Goal: Task Accomplishment & Management: Manage account settings

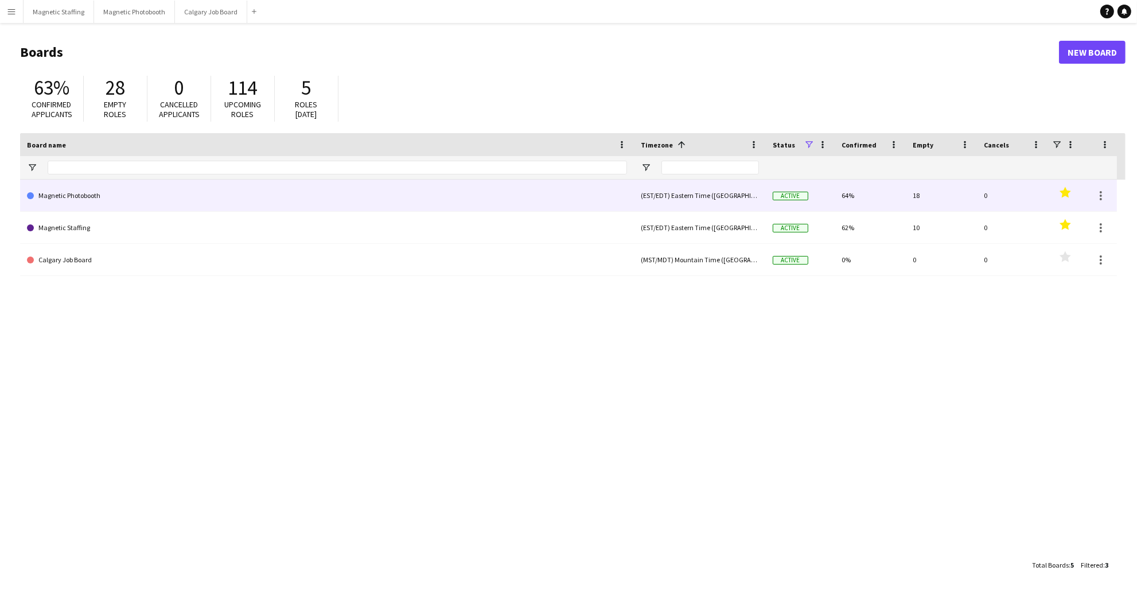
click at [166, 208] on link "Magnetic Photobooth" at bounding box center [327, 195] width 600 height 32
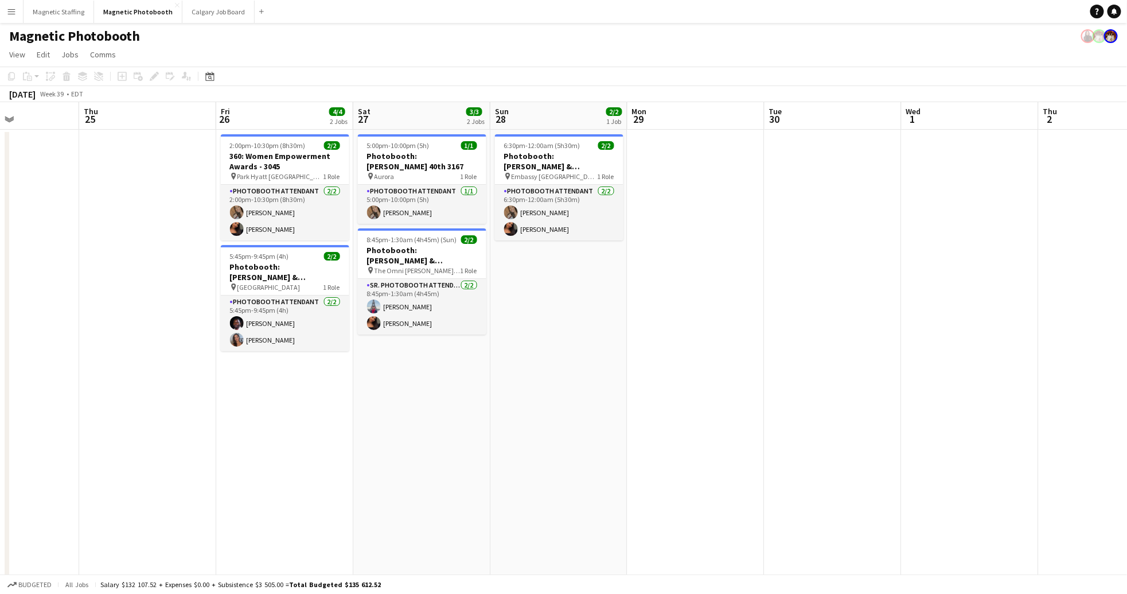
scroll to position [0, 470]
click at [299, 158] on h3 "360: Women Empowerment Awards - 3045" at bounding box center [284, 161] width 128 height 21
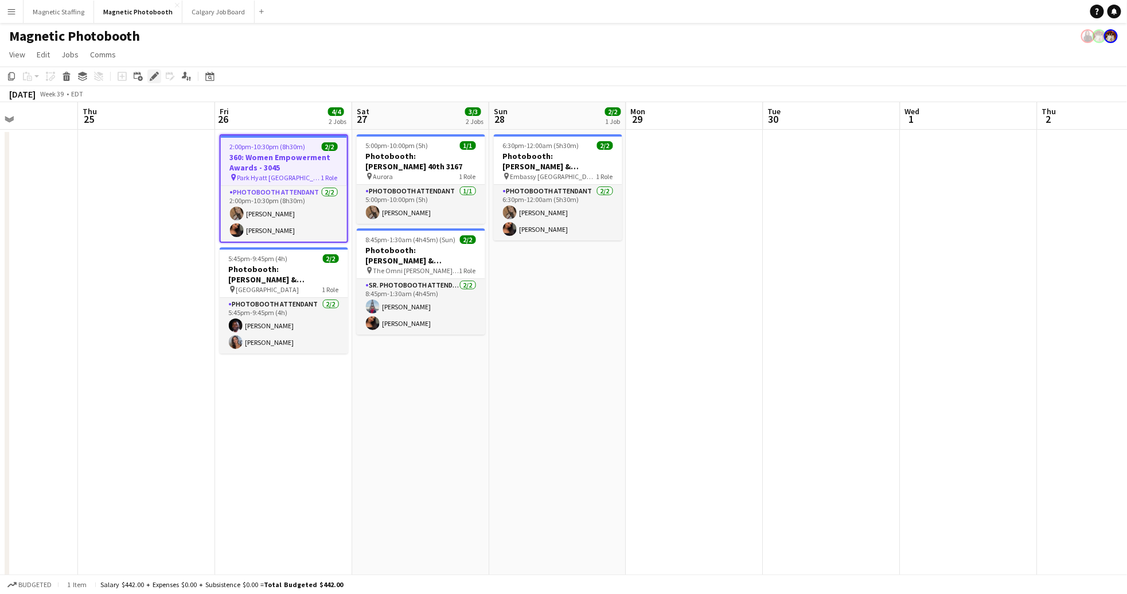
click at [160, 79] on div "Edit" at bounding box center [154, 76] width 14 height 14
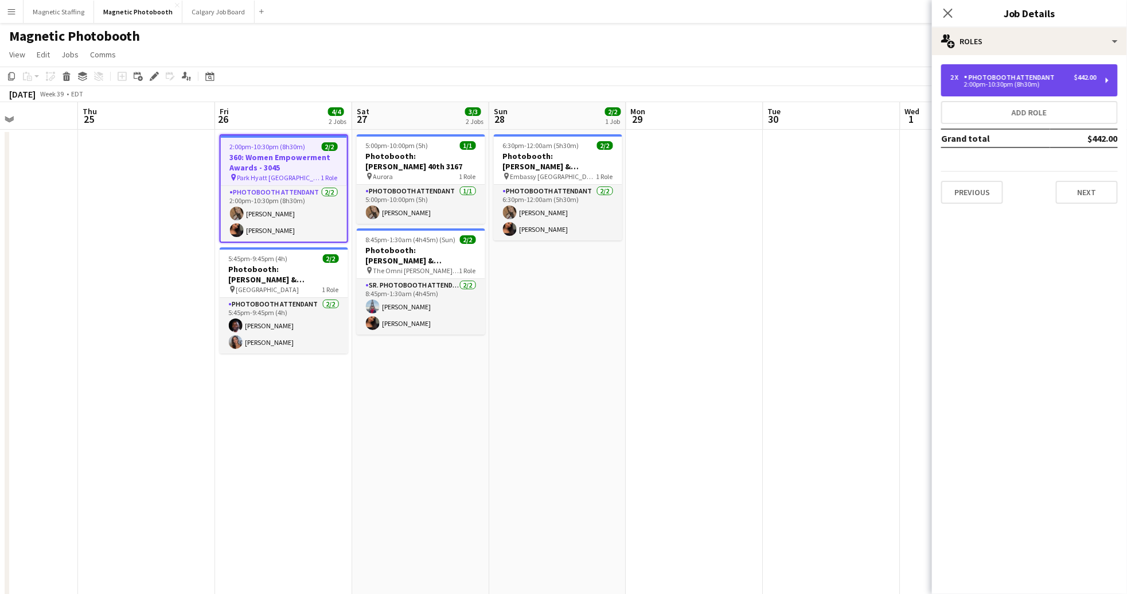
click at [1052, 75] on div "Photobooth Attendant" at bounding box center [1011, 77] width 95 height 8
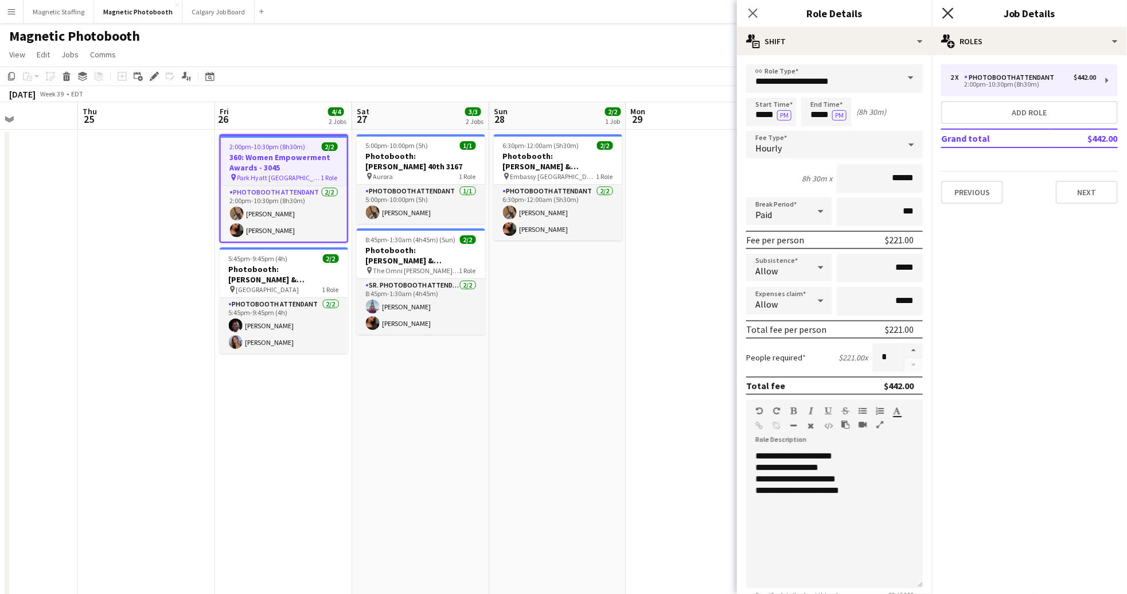
click at [949, 14] on icon "Close pop-in" at bounding box center [947, 12] width 11 height 11
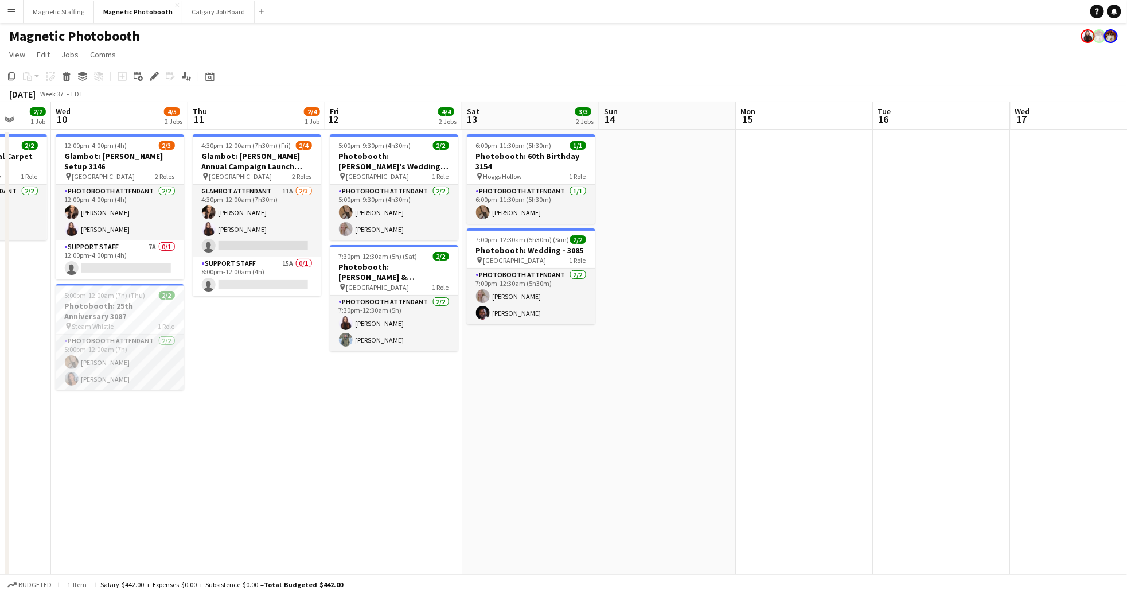
scroll to position [0, 353]
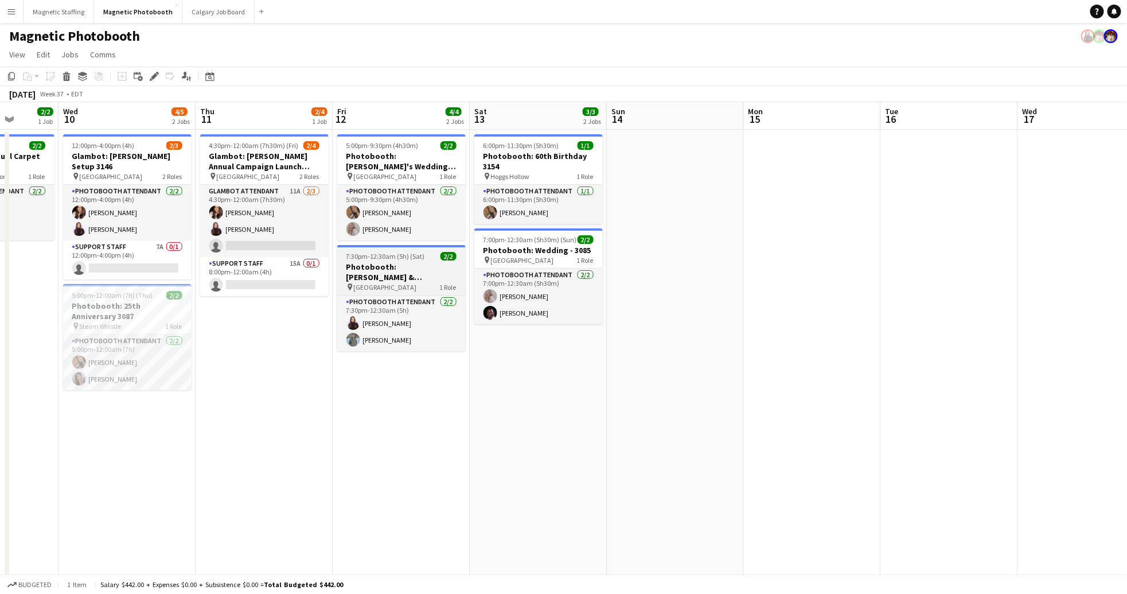
click at [384, 275] on h3 "Photobooth: [PERSON_NAME] & [PERSON_NAME]'s Wedding - 3118" at bounding box center [401, 272] width 128 height 21
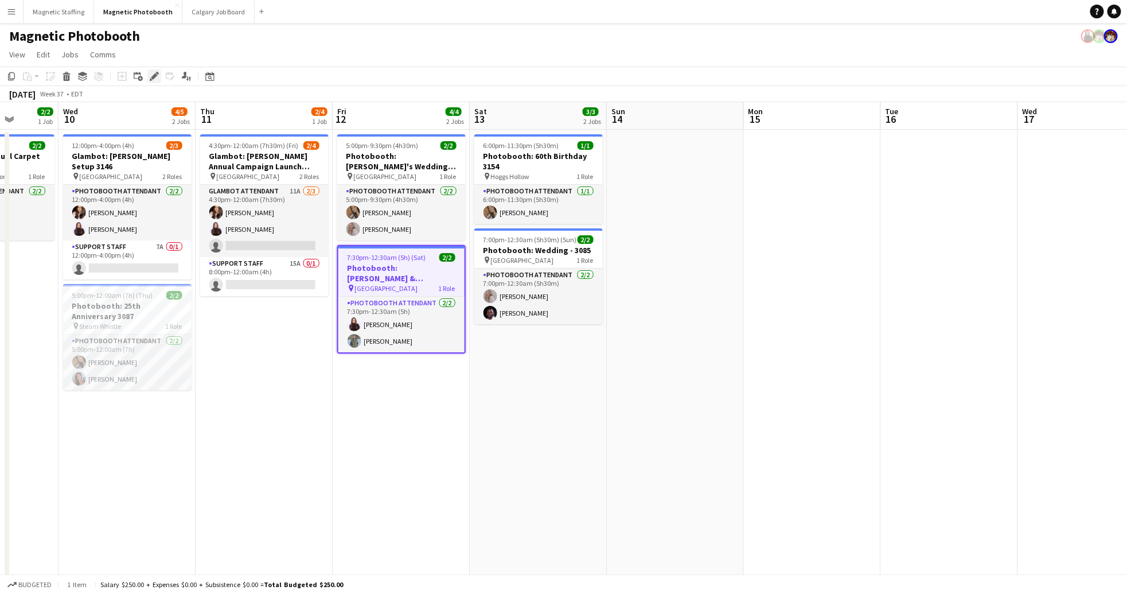
click at [150, 76] on icon "Edit" at bounding box center [154, 76] width 9 height 9
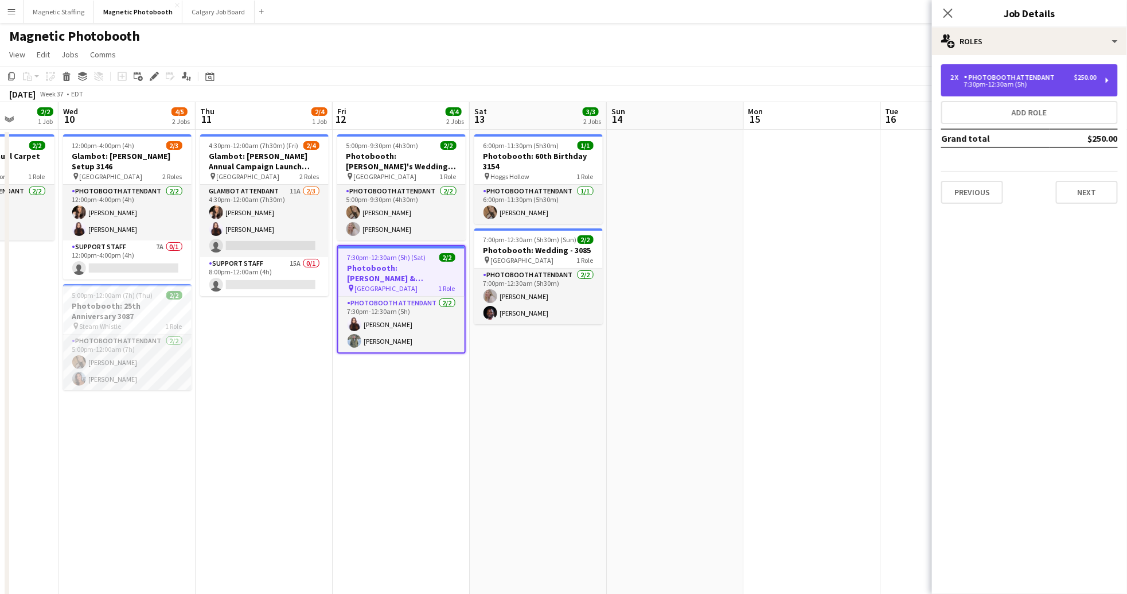
click at [997, 85] on div "7:30pm-12:30am (5h)" at bounding box center [1023, 84] width 146 height 6
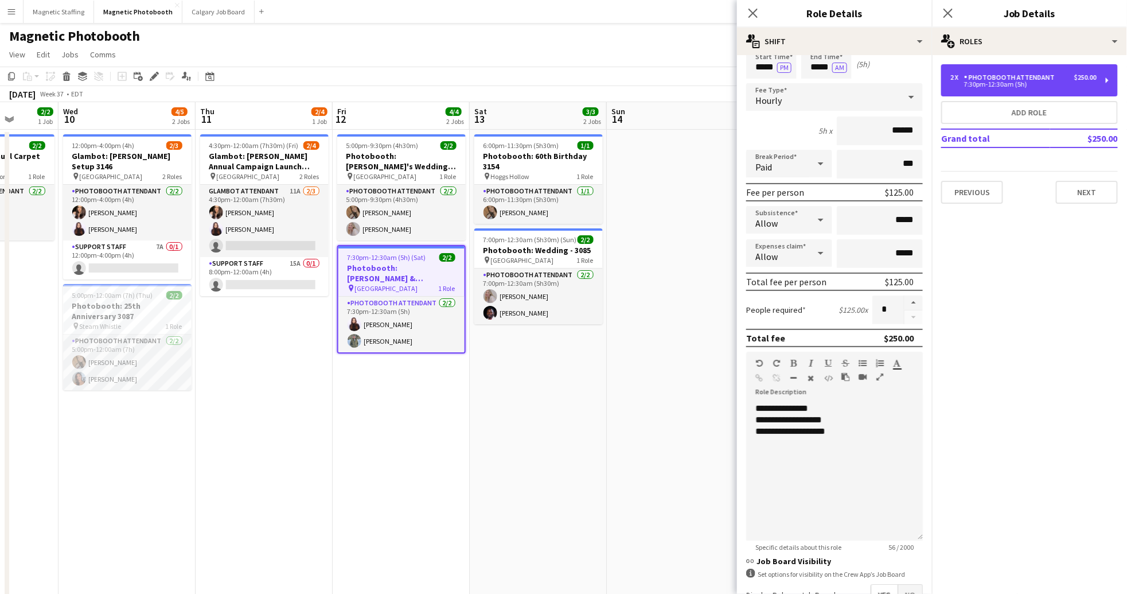
scroll to position [179, 0]
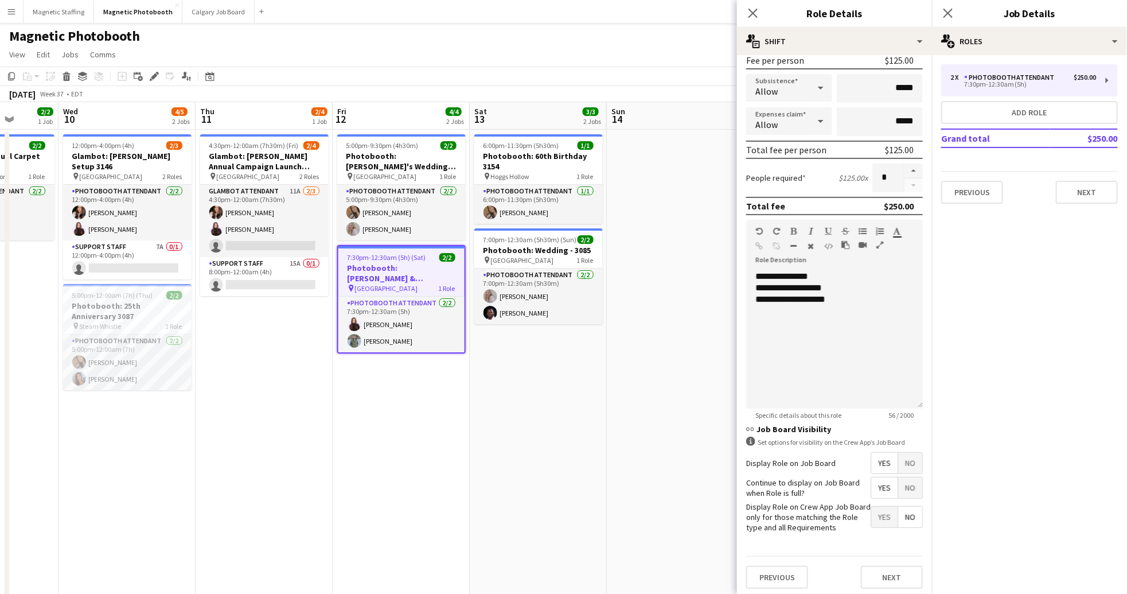
click at [906, 485] on span "No" at bounding box center [910, 487] width 24 height 21
click at [903, 455] on span "No" at bounding box center [910, 462] width 24 height 21
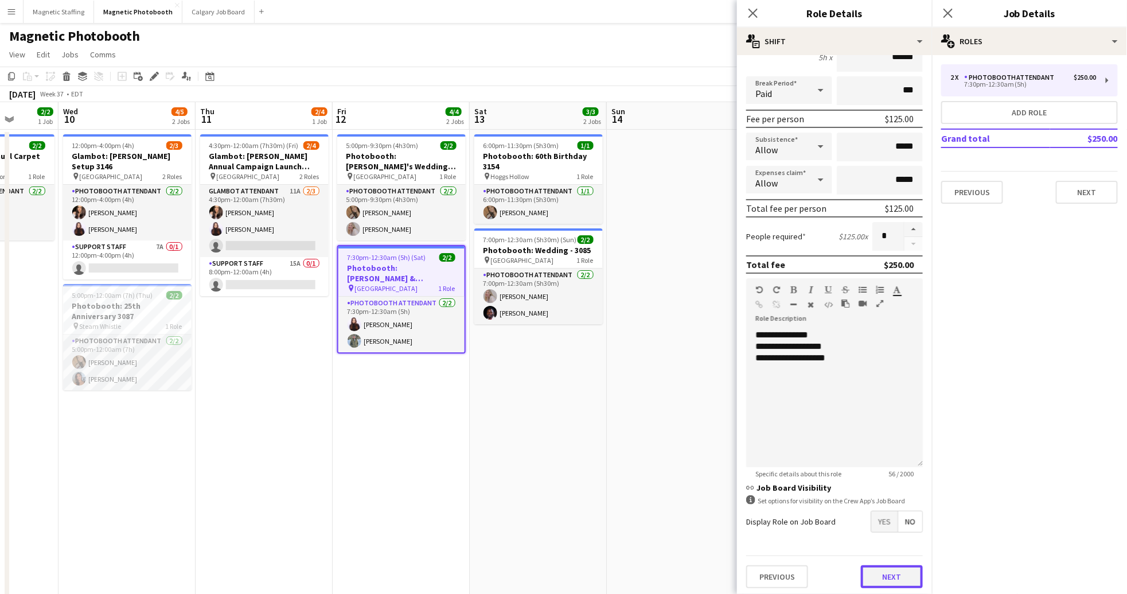
click at [887, 572] on button "Next" at bounding box center [892, 576] width 62 height 23
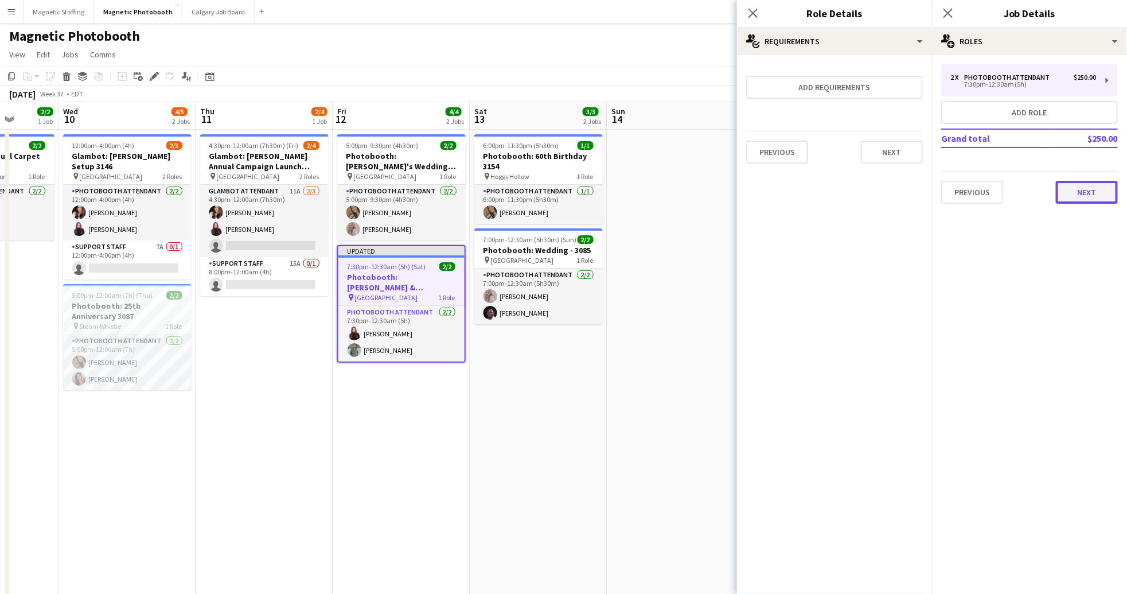
click at [1088, 192] on button "Next" at bounding box center [1087, 192] width 62 height 23
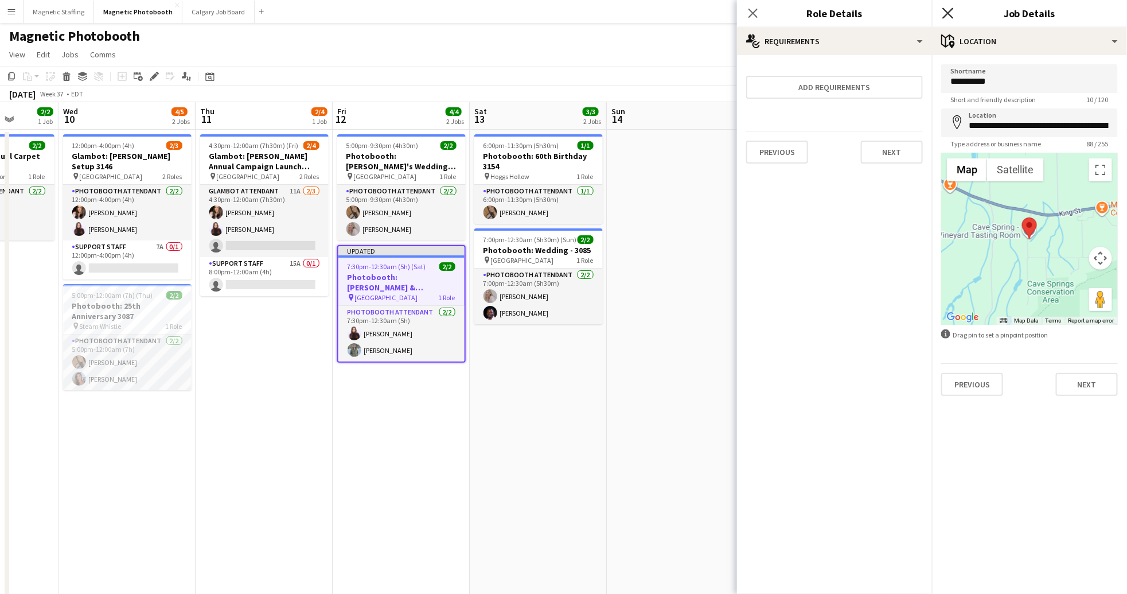
click at [953, 16] on icon "Close pop-in" at bounding box center [947, 12] width 11 height 11
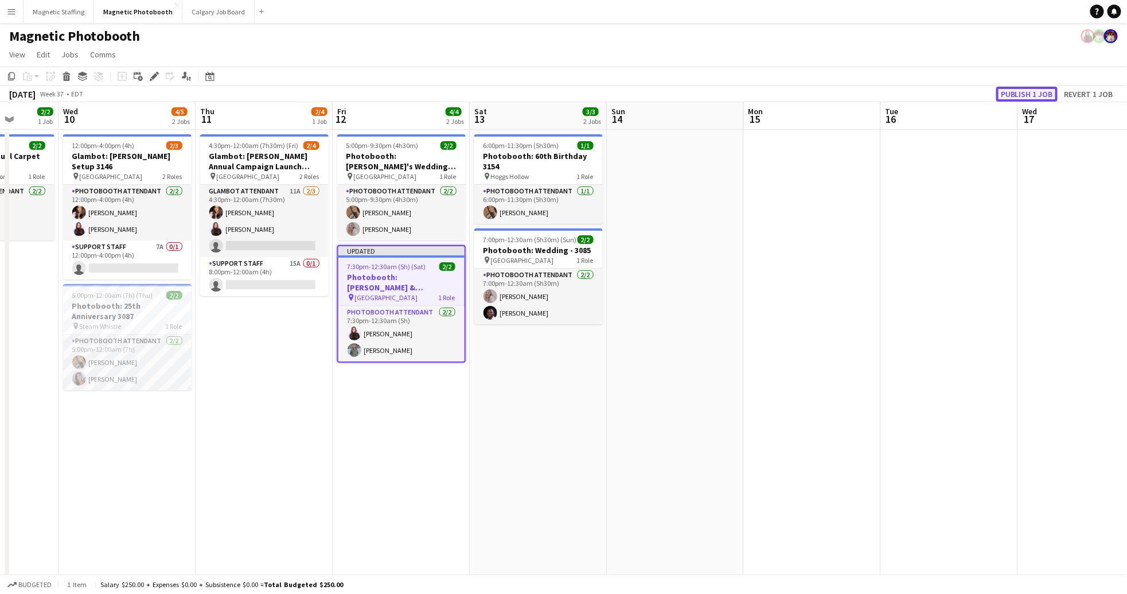
click at [1042, 87] on button "Publish 1 job" at bounding box center [1026, 94] width 61 height 15
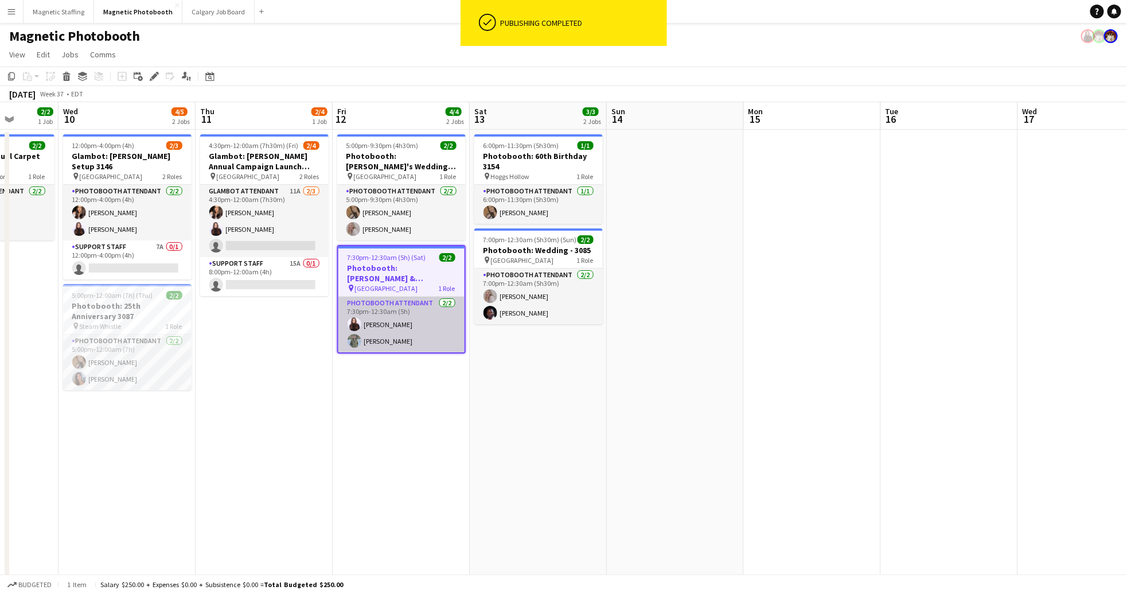
click at [411, 326] on app-card-role "Photobooth Attendant [DATE] 7:30pm-12:30am (5h) [PERSON_NAME] [PERSON_NAME]" at bounding box center [401, 324] width 126 height 56
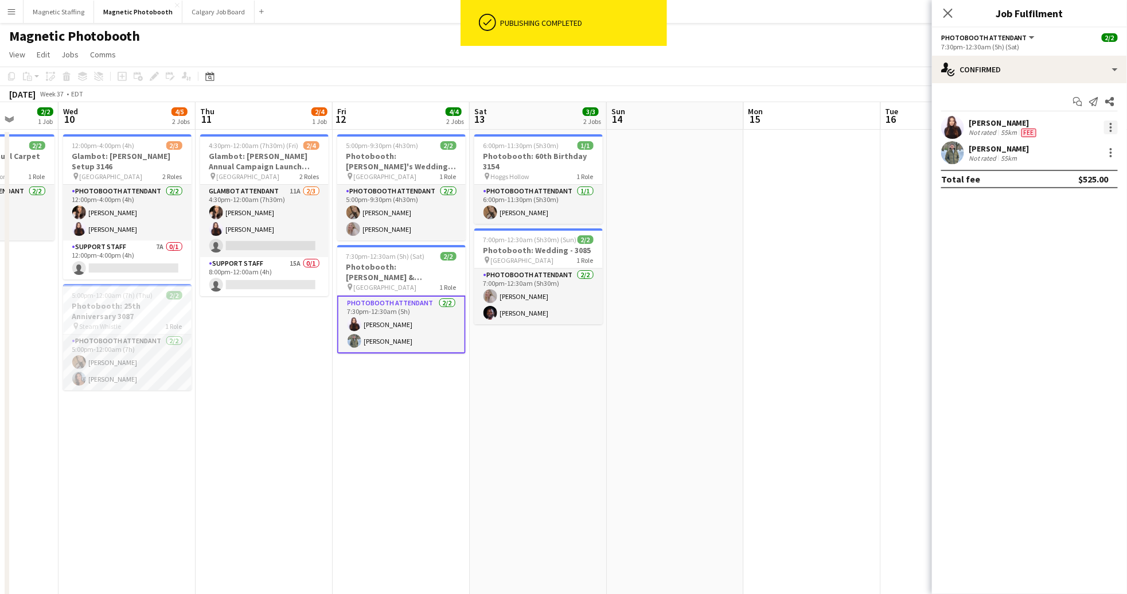
click at [1115, 122] on div at bounding box center [1111, 127] width 14 height 14
click at [1090, 150] on span "Edit fee" at bounding box center [1073, 148] width 71 height 10
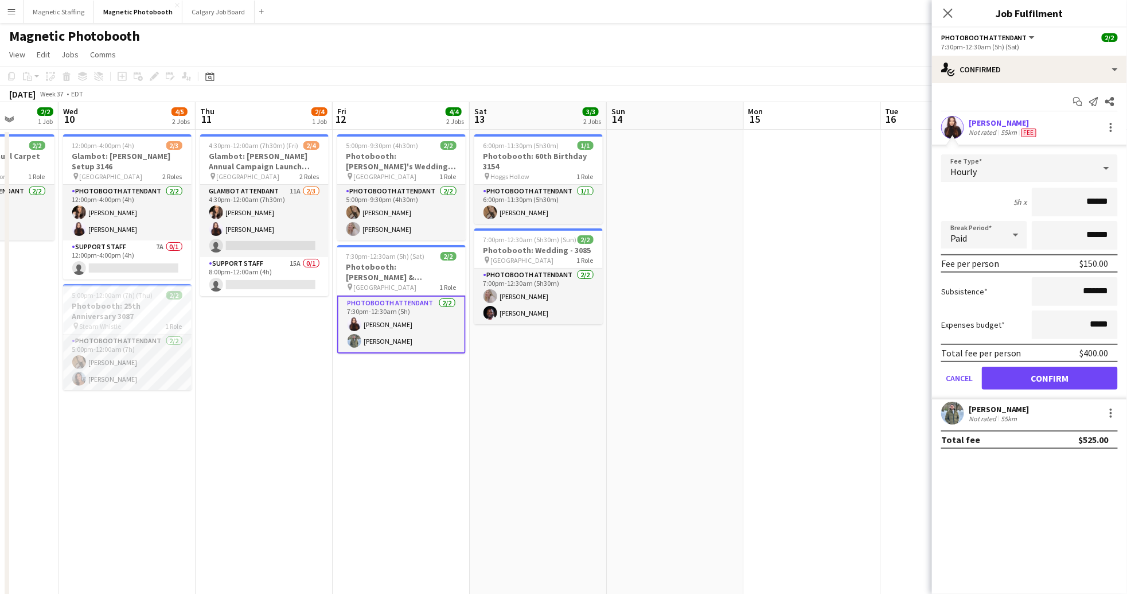
click at [1094, 200] on input "******" at bounding box center [1075, 202] width 86 height 29
type input "******"
click at [988, 196] on div "5h x ******" at bounding box center [1029, 202] width 177 height 29
click at [1111, 412] on div at bounding box center [1111, 413] width 14 height 14
click at [1090, 431] on span "Edit fee" at bounding box center [1073, 432] width 71 height 10
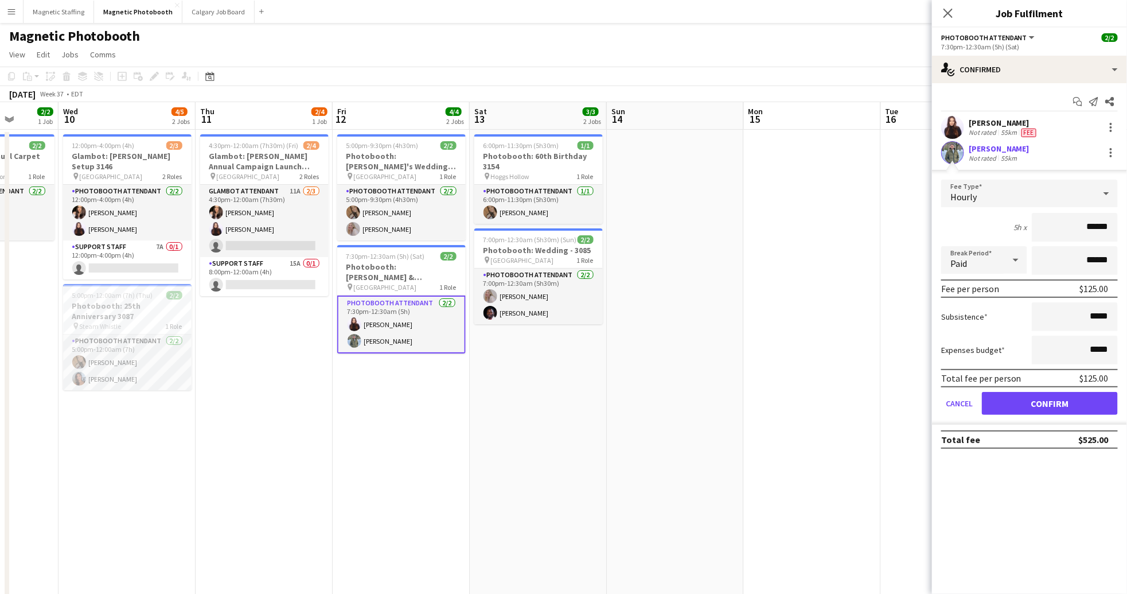
click at [1097, 229] on input "******" at bounding box center [1075, 227] width 86 height 29
type input "******"
click at [978, 224] on div "5h x ******" at bounding box center [1029, 227] width 177 height 29
click at [1089, 403] on button "Confirm" at bounding box center [1050, 403] width 136 height 23
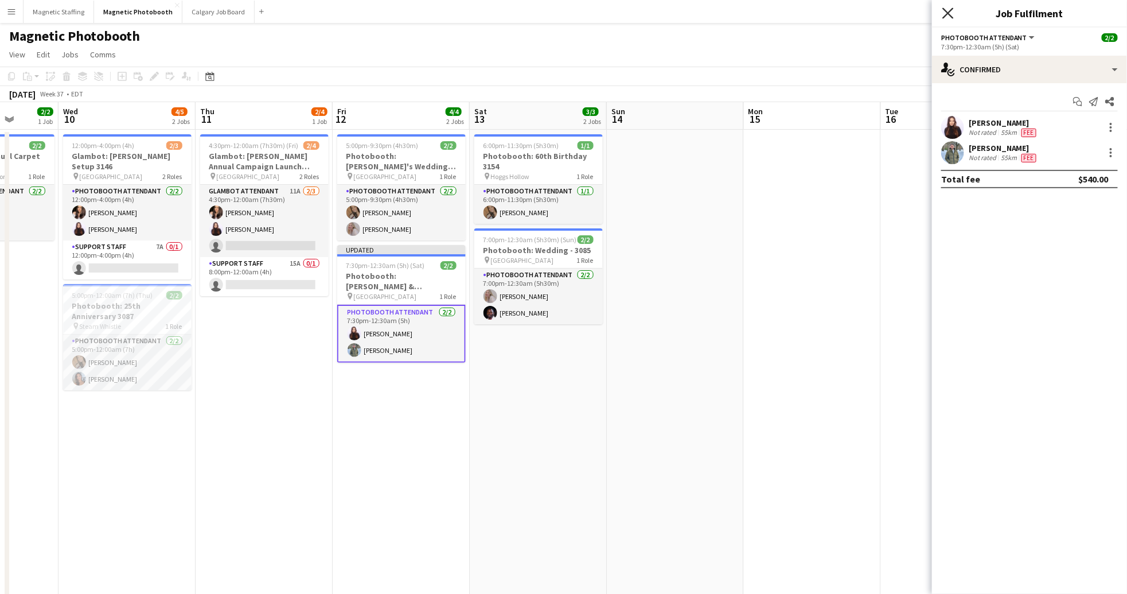
click at [953, 18] on icon at bounding box center [947, 12] width 11 height 11
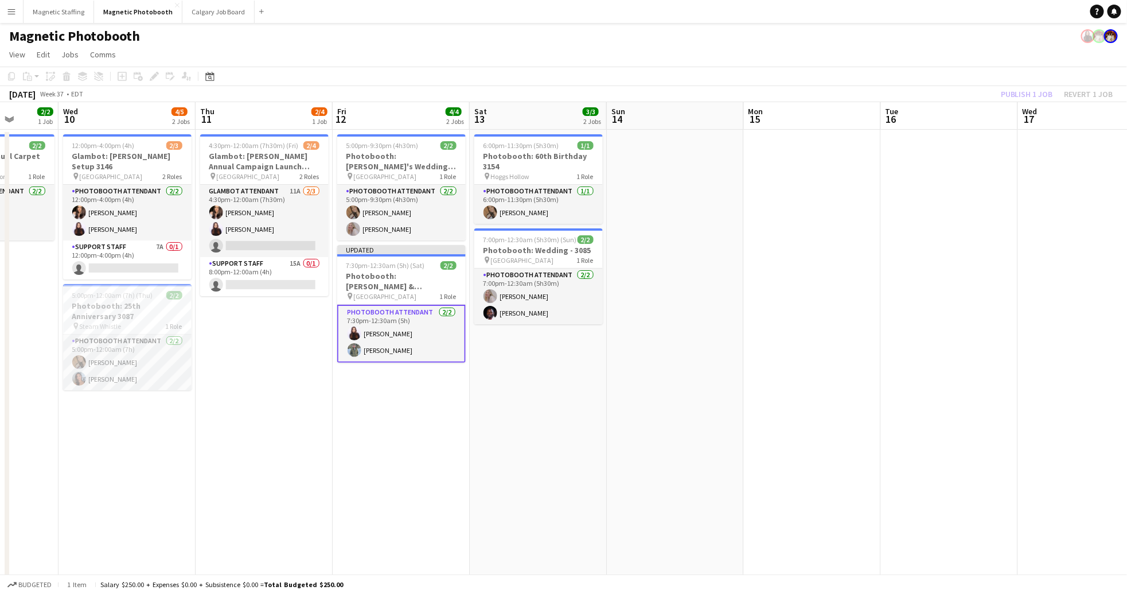
click at [1043, 92] on div "Publish 1 job Revert 1 job" at bounding box center [1057, 94] width 140 height 15
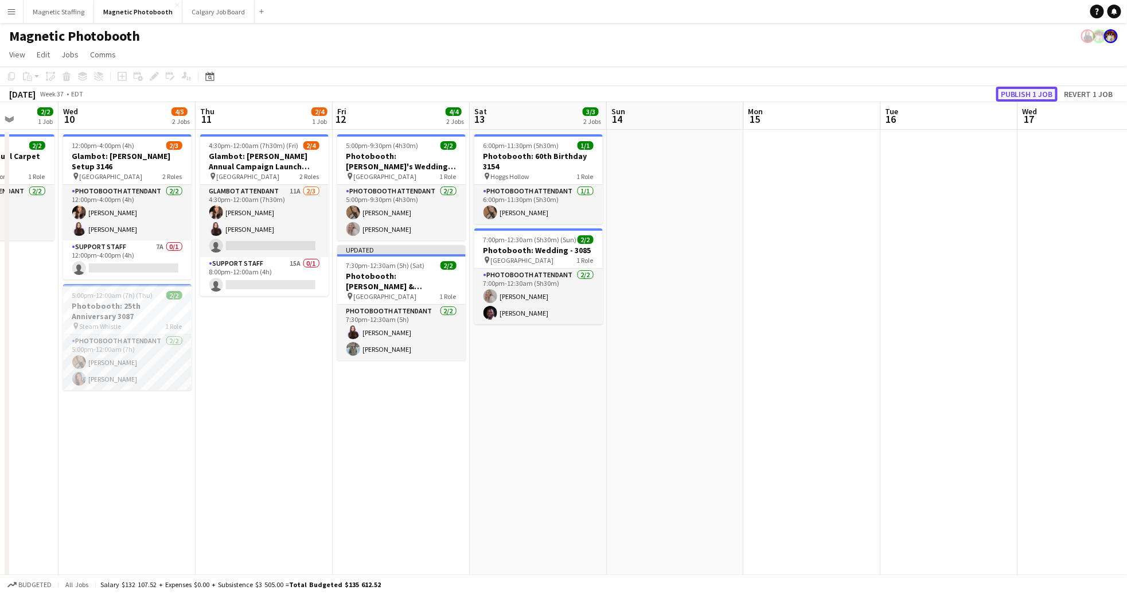
click at [1035, 92] on button "Publish 1 job" at bounding box center [1026, 94] width 61 height 15
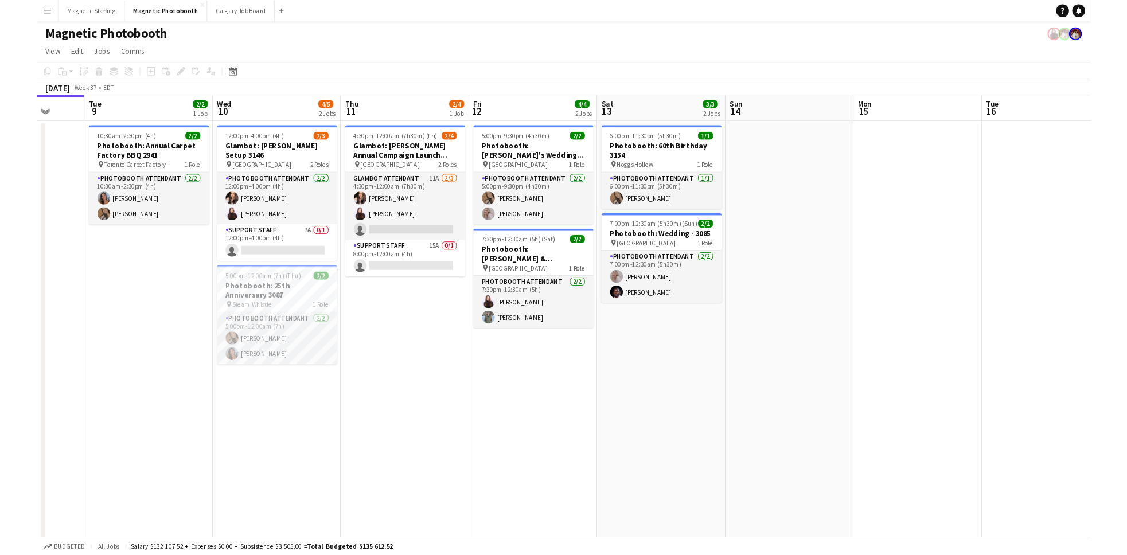
scroll to position [0, 360]
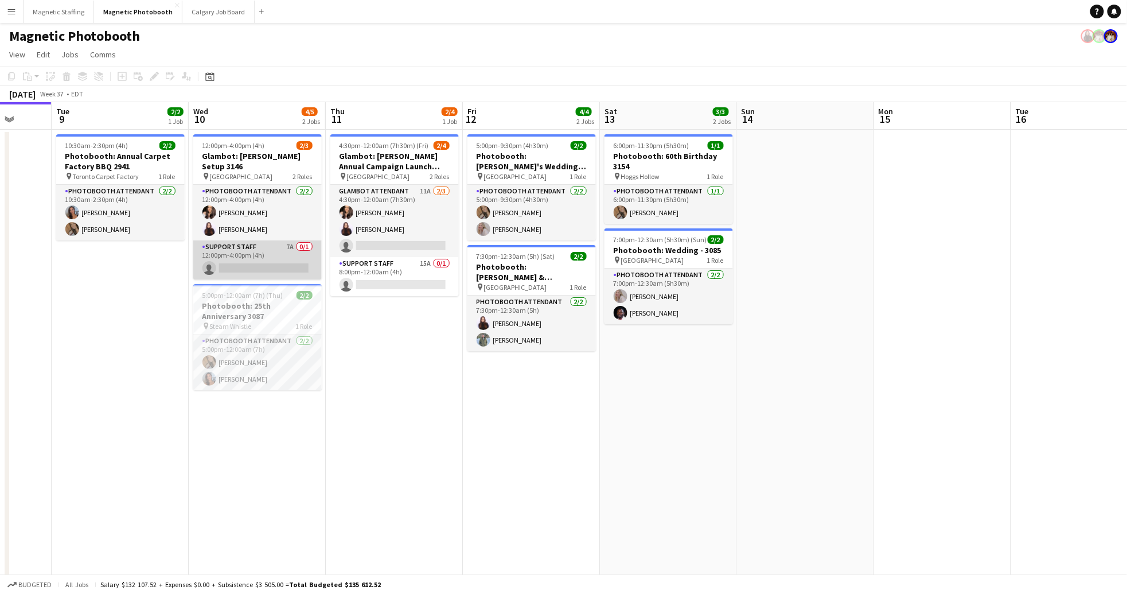
click at [274, 246] on app-card-role "Support Staff 7A 0/1 12:00pm-4:00pm (4h) single-neutral-actions" at bounding box center [257, 259] width 128 height 39
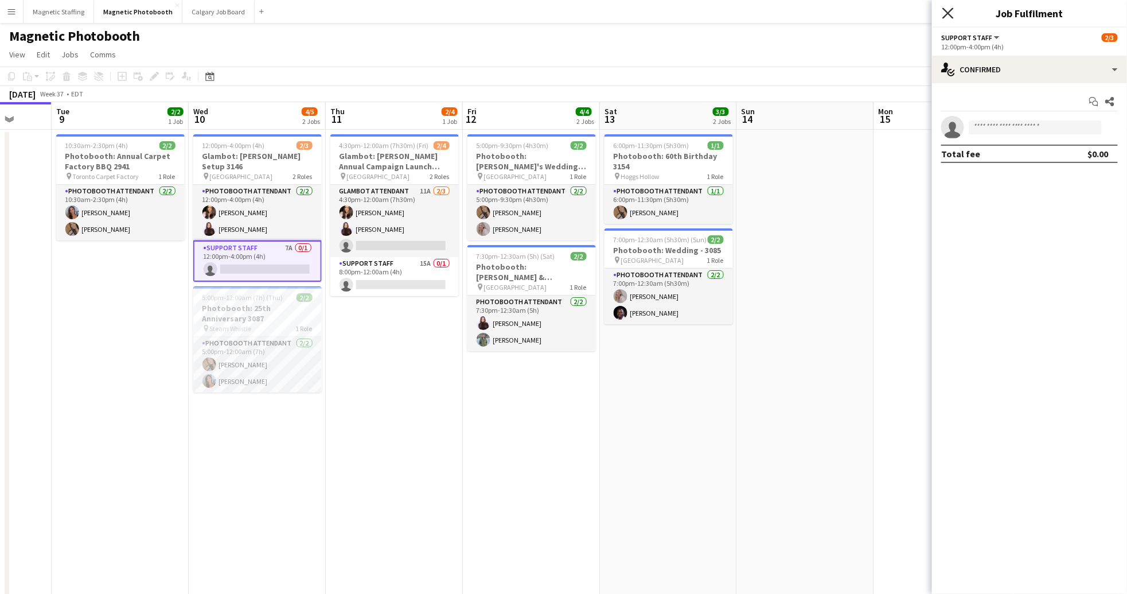
click at [950, 12] on icon "Close pop-in" at bounding box center [947, 12] width 11 height 11
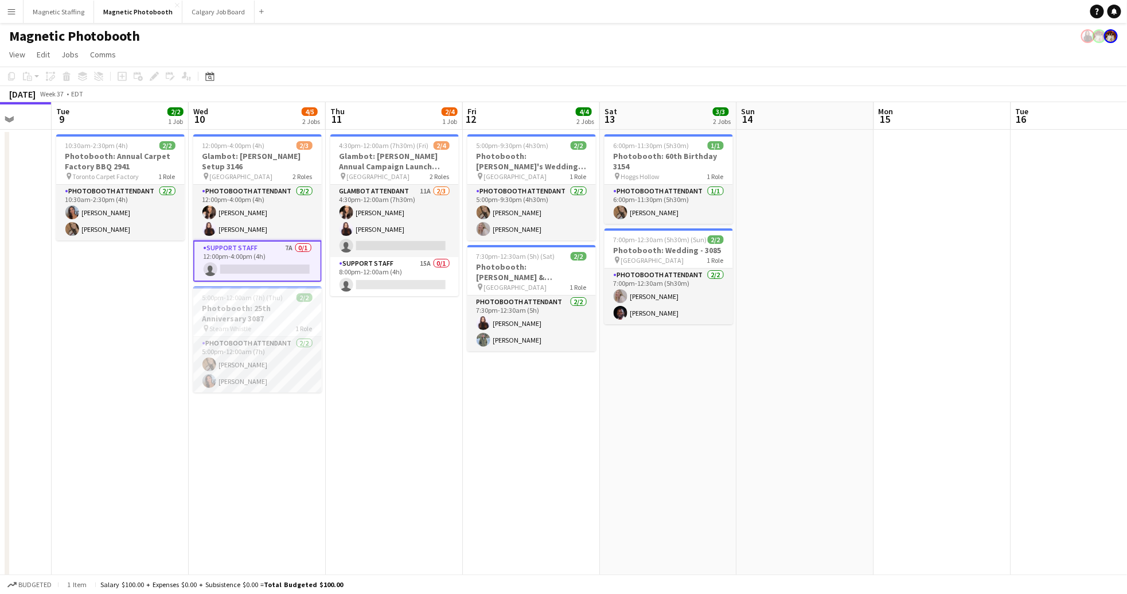
click at [273, 247] on app-card-role "Support Staff 7A 0/1 12:00pm-4:00pm (4h) single-neutral-actions" at bounding box center [257, 260] width 128 height 41
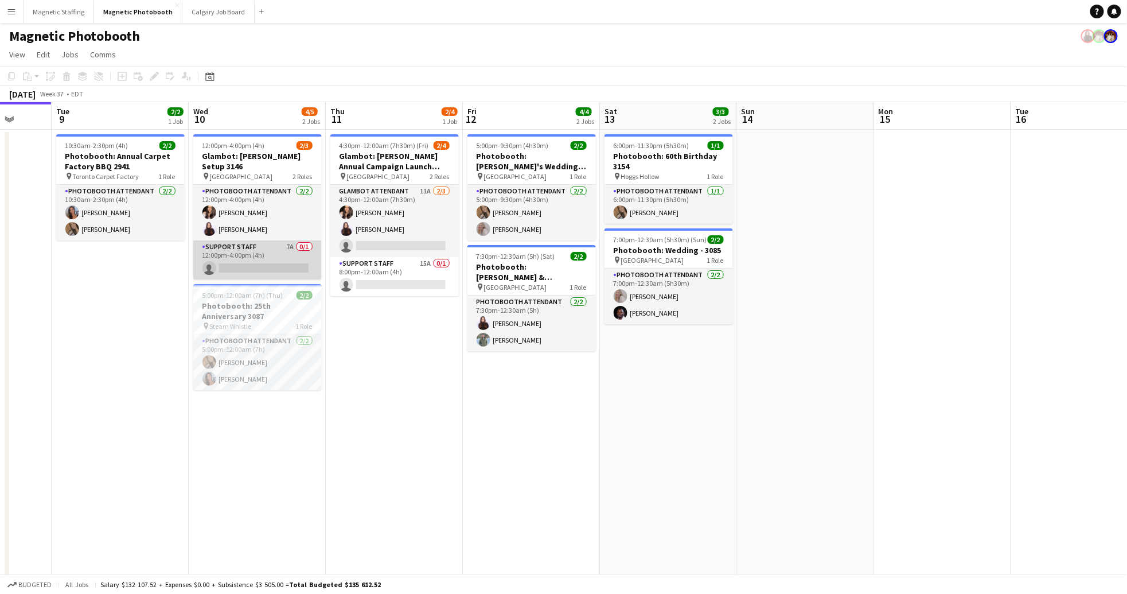
click at [235, 240] on app-card-role "Support Staff 7A 0/1 12:00pm-4:00pm (4h) single-neutral-actions" at bounding box center [257, 259] width 128 height 39
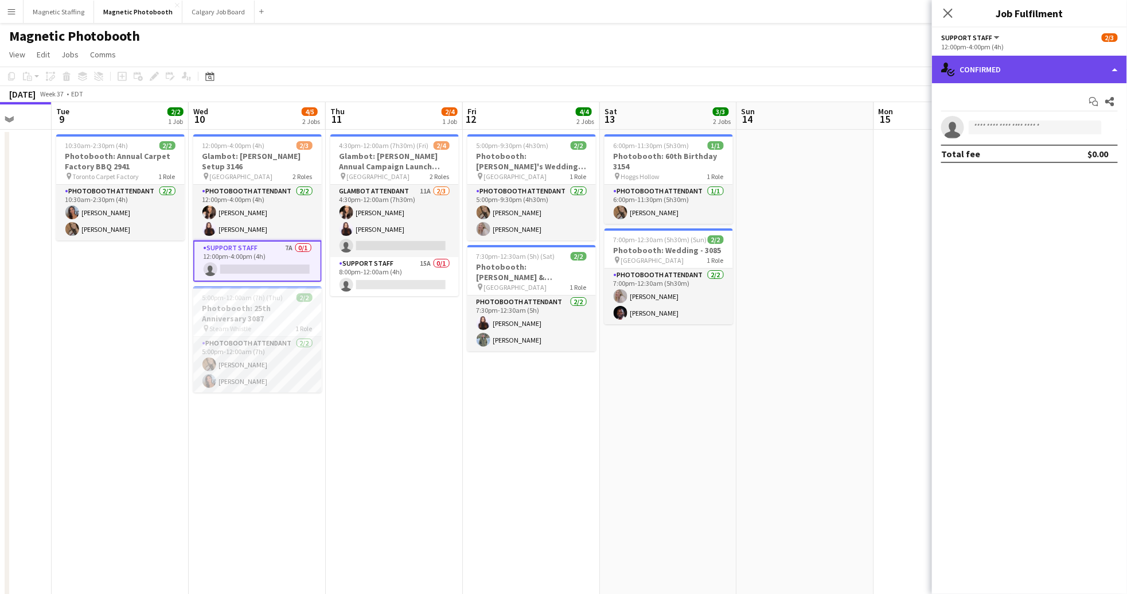
click at [999, 74] on div "single-neutral-actions-check-2 Confirmed" at bounding box center [1029, 70] width 195 height 28
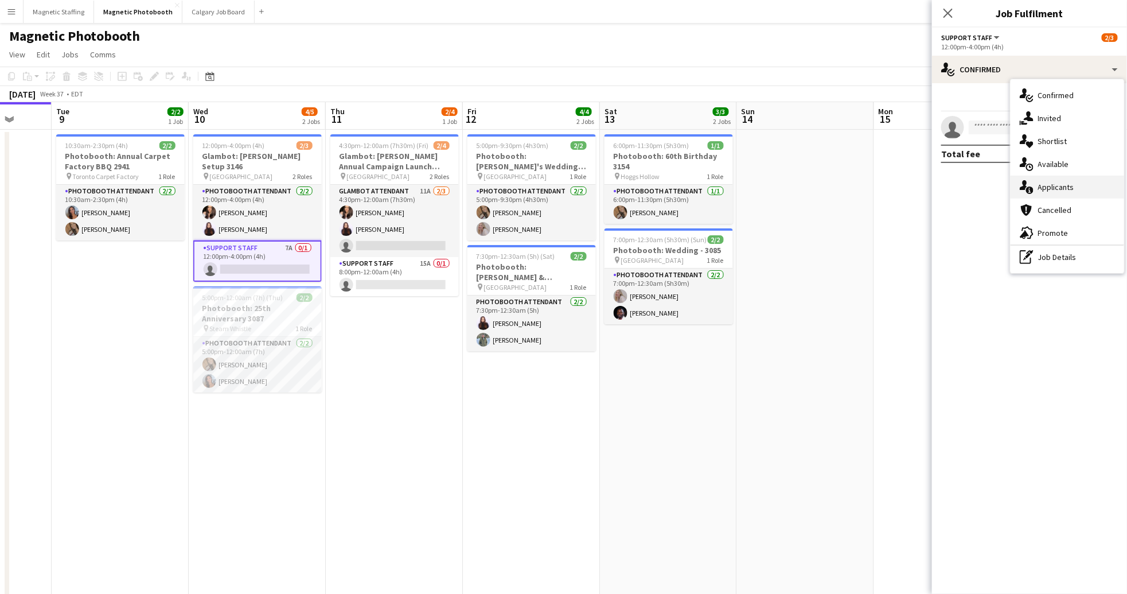
click at [1079, 181] on div "single-neutral-actions-information Applicants" at bounding box center [1067, 186] width 114 height 23
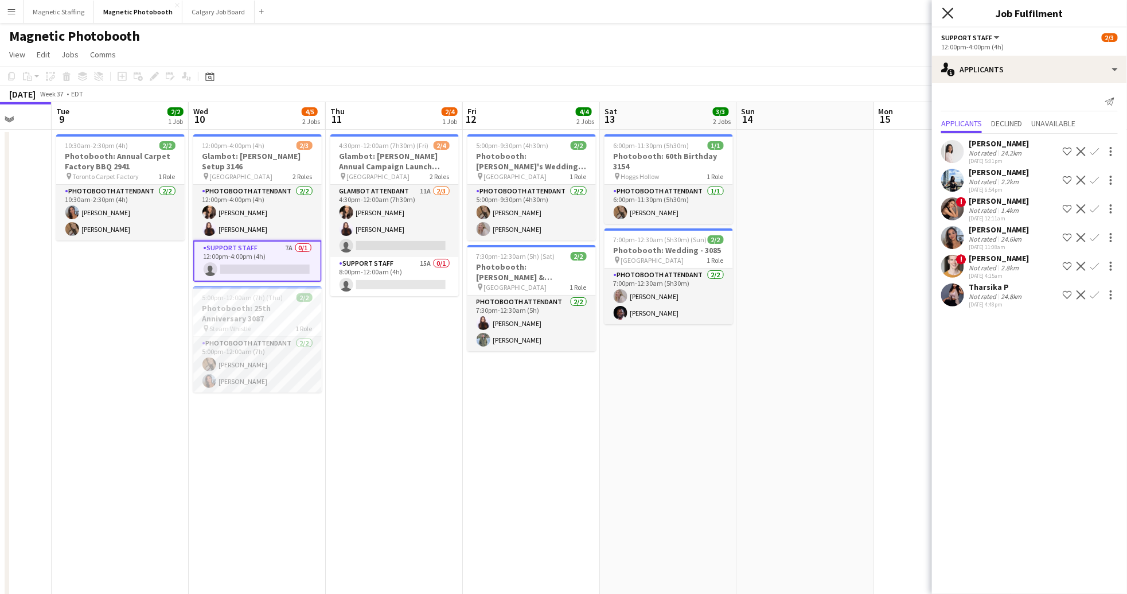
click at [945, 12] on icon "Close pop-in" at bounding box center [947, 12] width 11 height 11
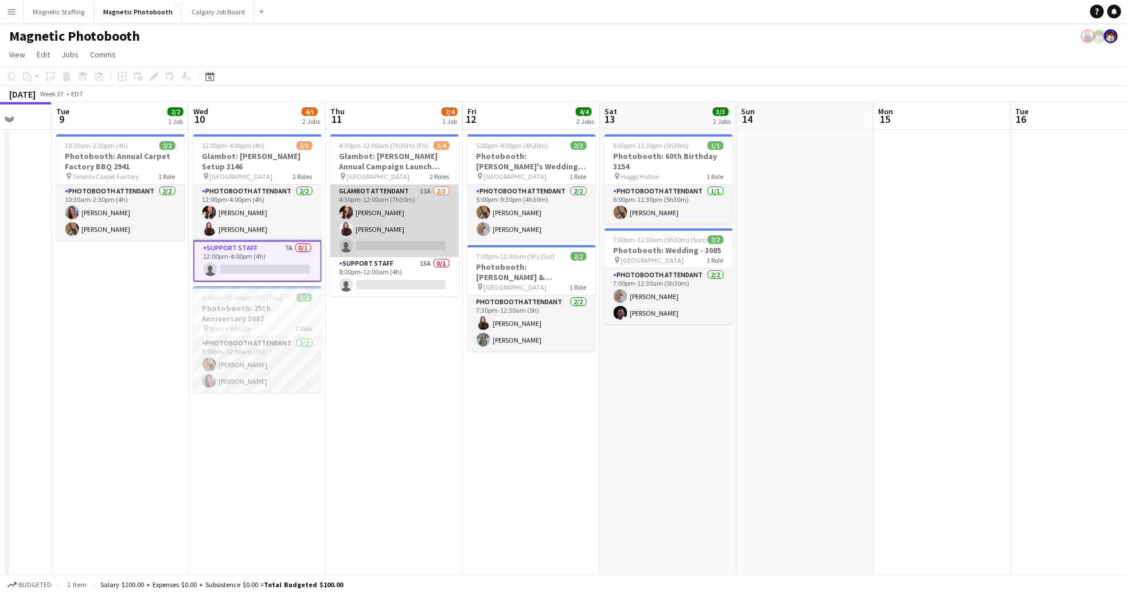
click at [396, 232] on app-card-role "Glambot Attendant 11A [DATE] 4:30pm-12:00am (7h30m) [PERSON_NAME] [PERSON_NAME]…" at bounding box center [394, 221] width 128 height 72
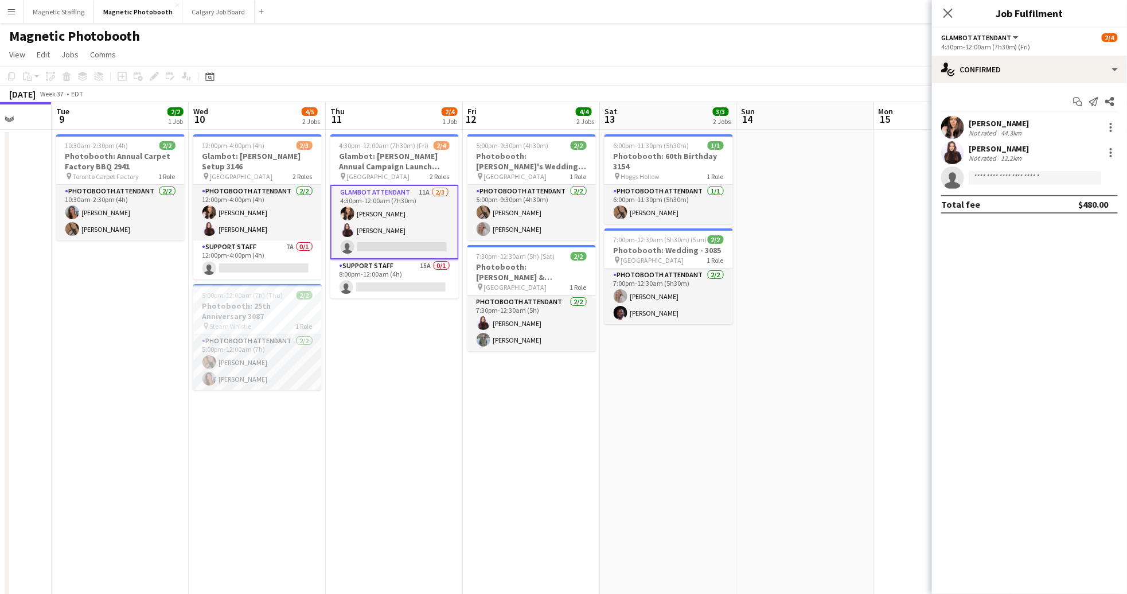
click at [1023, 90] on div "Start chat Send notification Share [PERSON_NAME] Not rated 44.3km [PERSON_NAME]…" at bounding box center [1029, 152] width 195 height 139
click at [1028, 68] on div "single-neutral-actions-check-2 Confirmed" at bounding box center [1029, 70] width 195 height 28
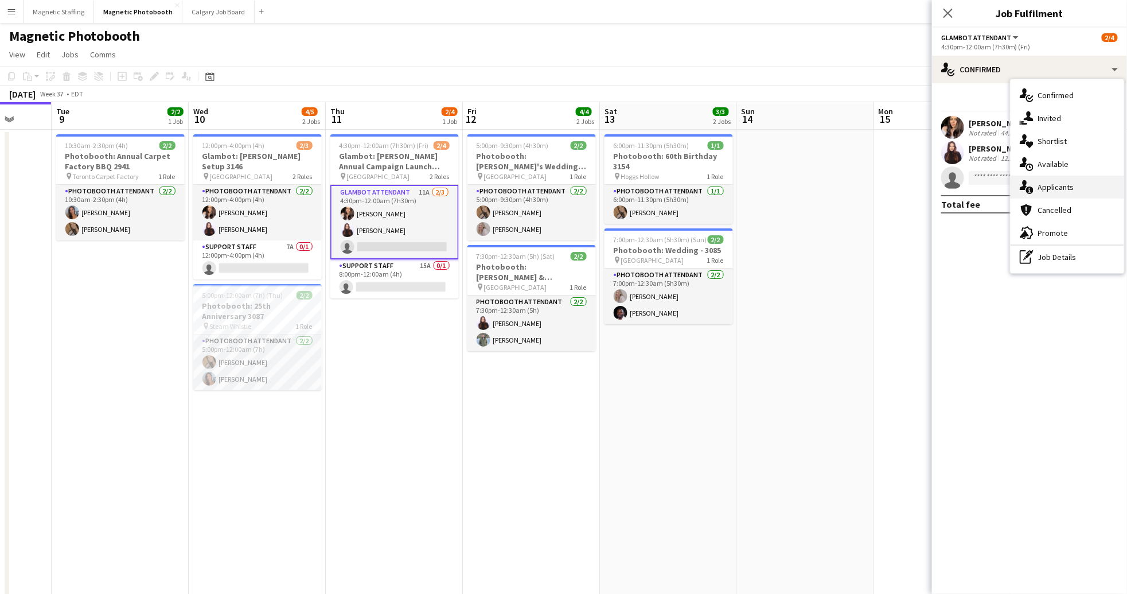
click at [1070, 193] on div "single-neutral-actions-information Applicants" at bounding box center [1067, 186] width 114 height 23
